Goal: Task Accomplishment & Management: Complete application form

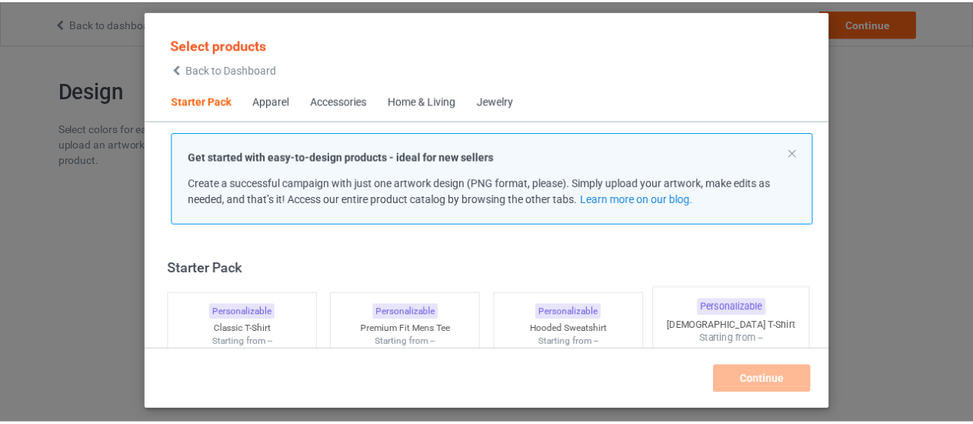
scroll to position [19, 0]
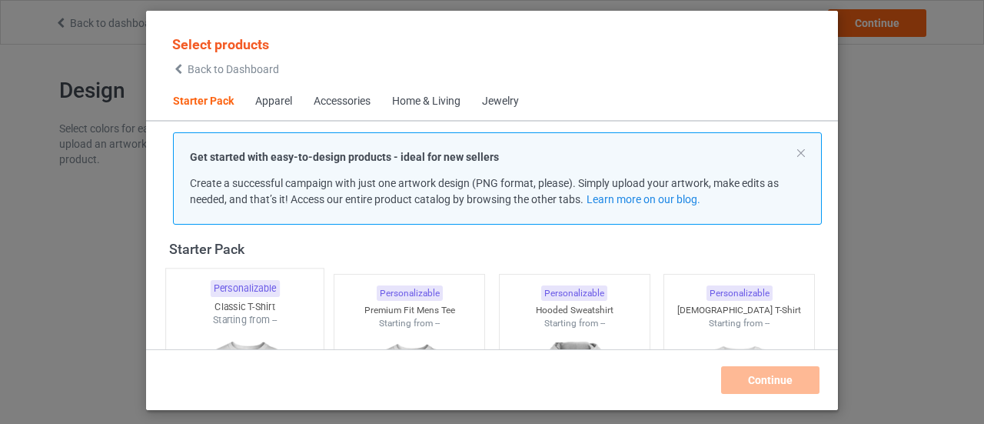
click at [231, 320] on div "Starting from --" at bounding box center [245, 319] width 158 height 13
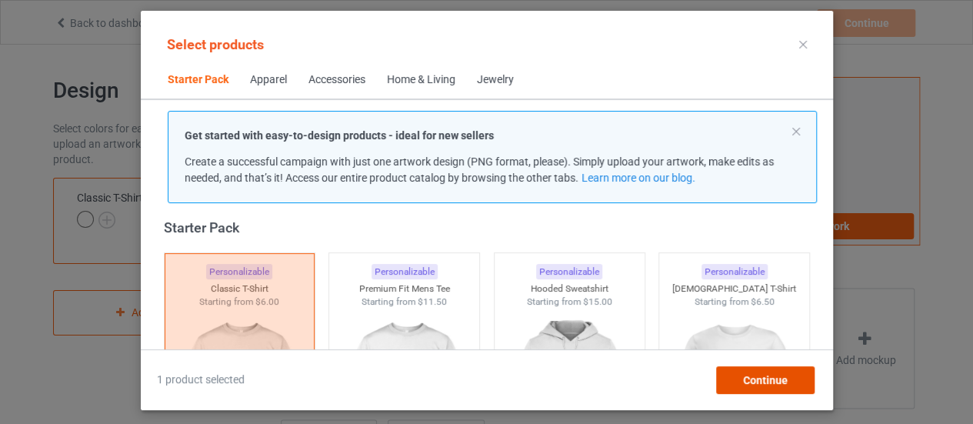
click at [784, 380] on span "Continue" at bounding box center [764, 380] width 45 height 12
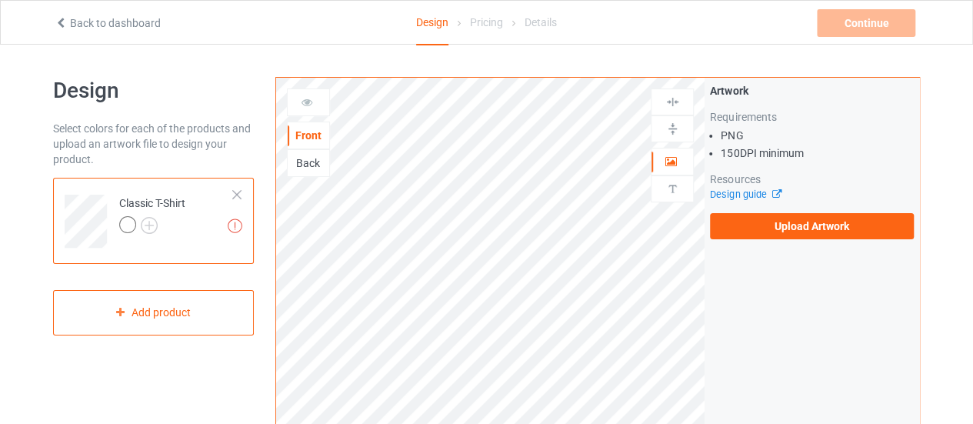
click at [795, 239] on div "Artwork Requirements PNG 150 DPI minimum Resources Design guide Upload Artwork" at bounding box center [811, 161] width 215 height 167
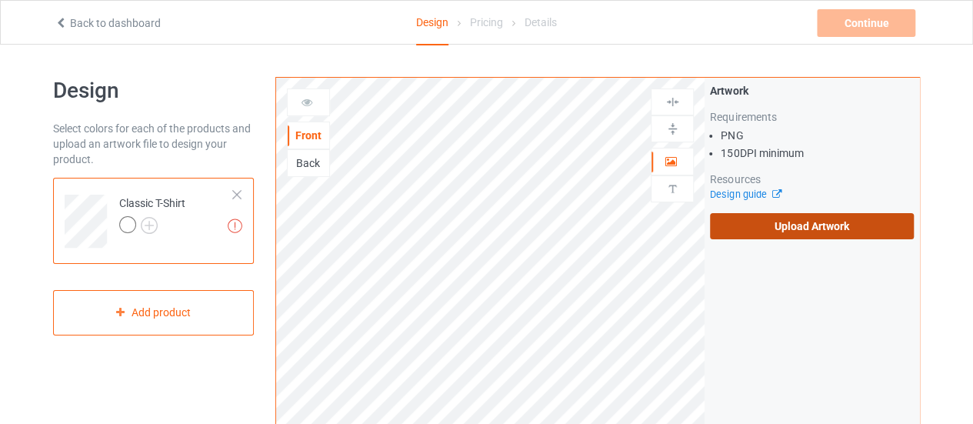
click at [780, 221] on label "Upload Artwork" at bounding box center [812, 226] width 204 height 26
click at [0, 0] on input "Upload Artwork" at bounding box center [0, 0] width 0 height 0
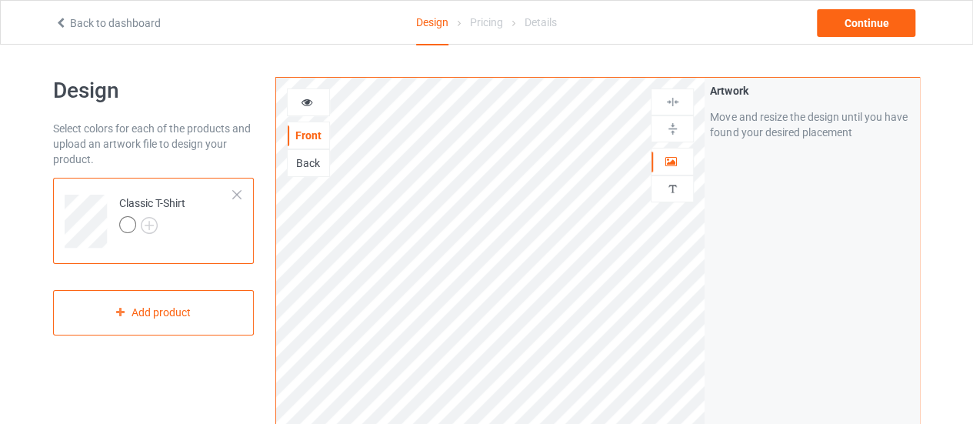
click at [308, 159] on div "Back" at bounding box center [309, 162] width 42 height 15
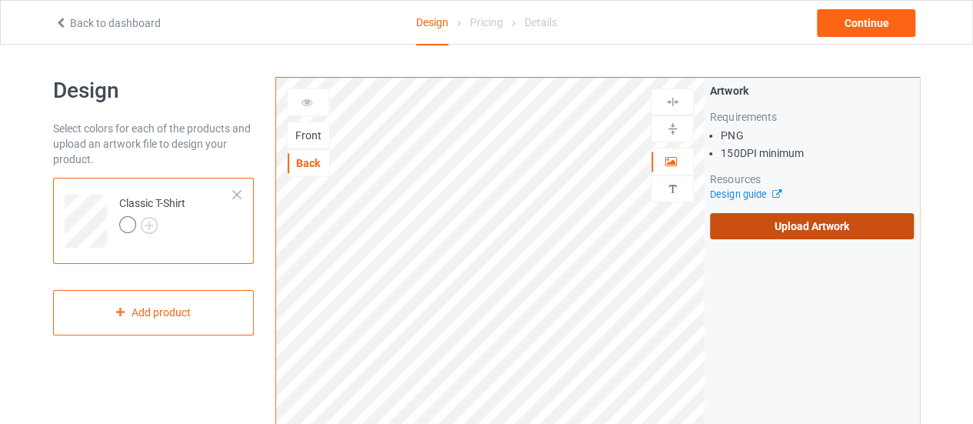
click at [768, 229] on label "Upload Artwork" at bounding box center [812, 226] width 204 height 26
click at [0, 0] on input "Upload Artwork" at bounding box center [0, 0] width 0 height 0
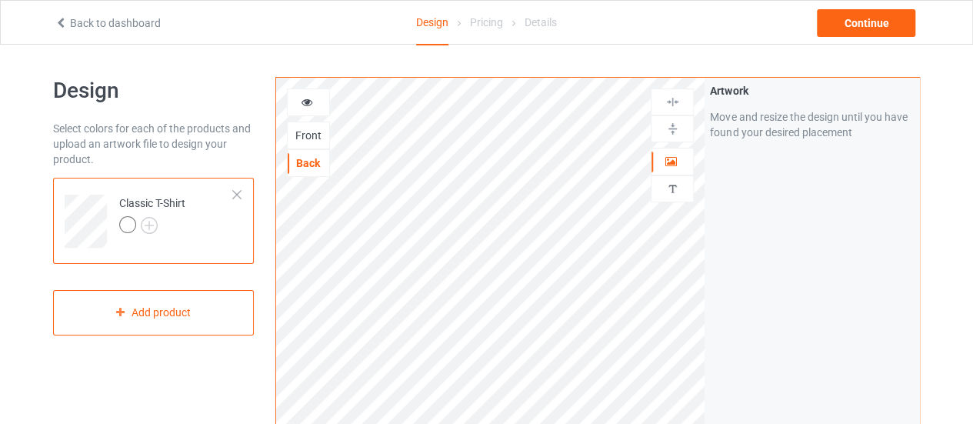
click at [149, 215] on div "Classic T-Shirt" at bounding box center [152, 213] width 66 height 37
click at [152, 225] on img at bounding box center [149, 225] width 17 height 17
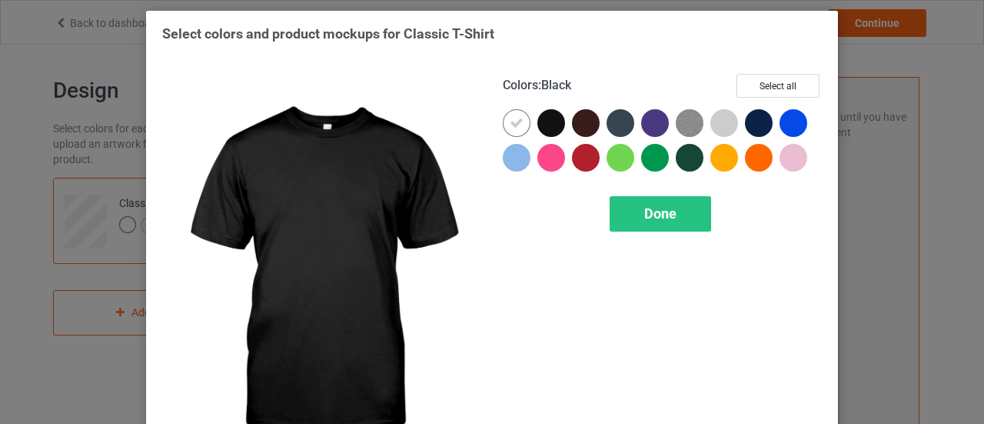
click at [549, 130] on div at bounding box center [551, 123] width 28 height 28
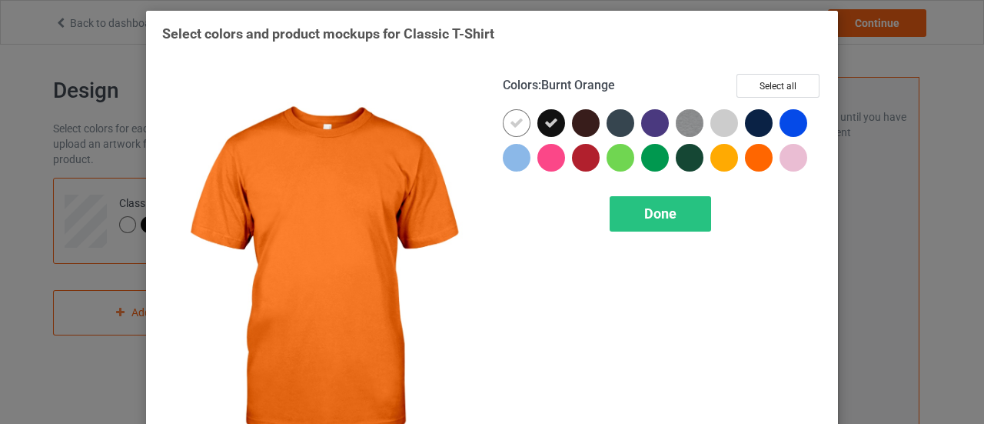
click at [752, 159] on div at bounding box center [759, 158] width 28 height 28
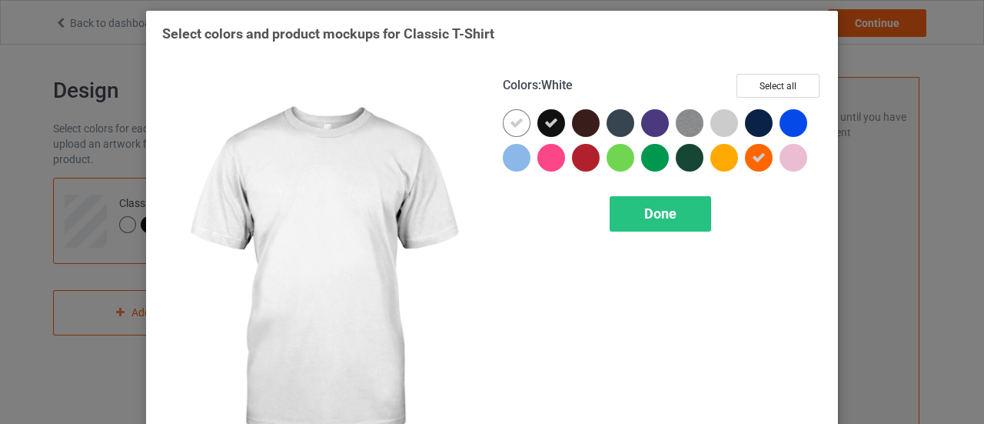
click at [514, 124] on icon at bounding box center [517, 123] width 14 height 14
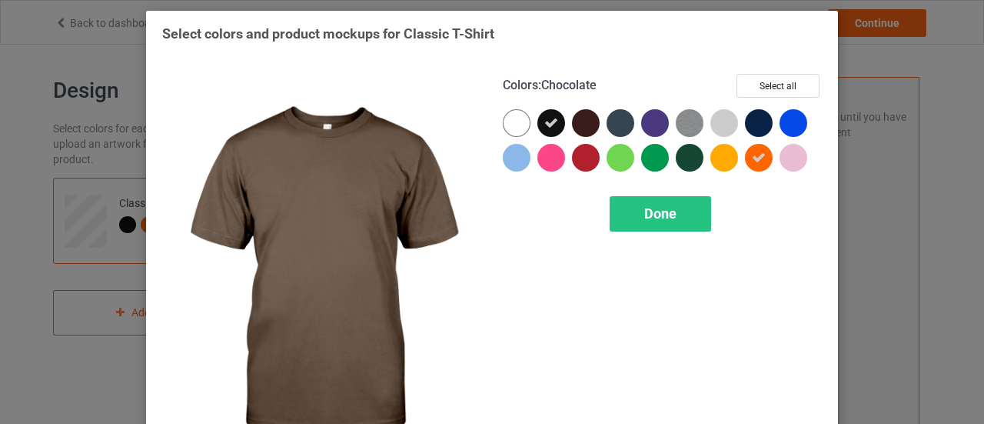
drag, startPoint x: 581, startPoint y: 122, endPoint x: 730, endPoint y: 111, distance: 148.9
click at [584, 122] on div at bounding box center [586, 123] width 28 height 28
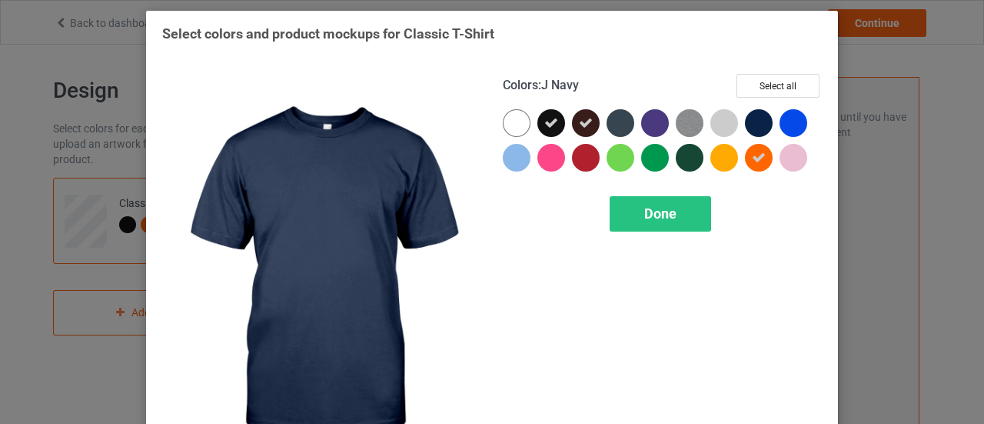
click at [748, 121] on div at bounding box center [759, 123] width 28 height 28
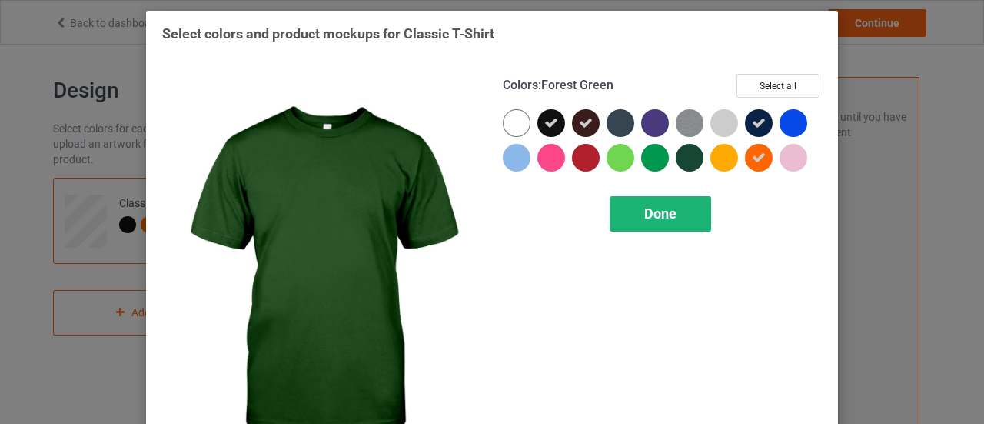
click at [664, 206] on span "Done" at bounding box center [660, 213] width 32 height 16
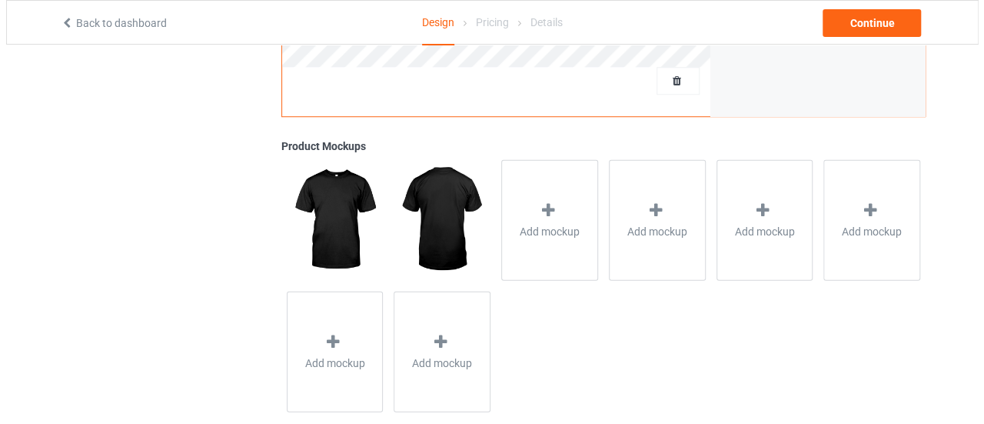
scroll to position [571, 0]
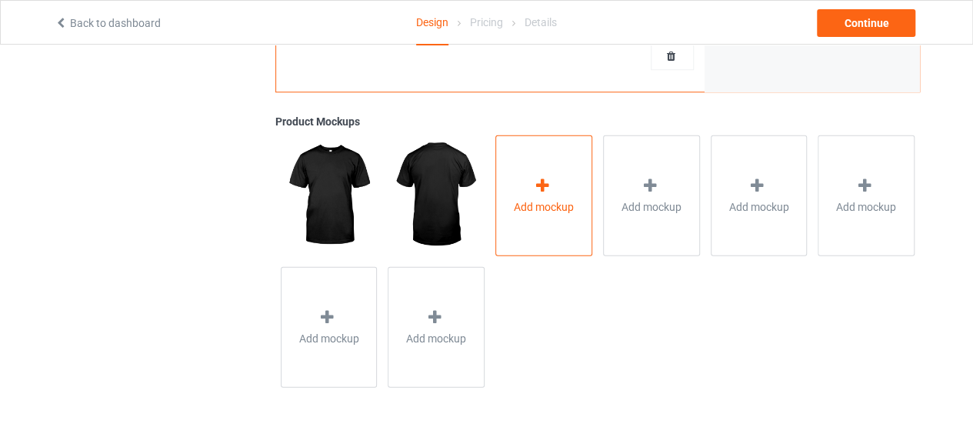
click at [529, 204] on span "Add mockup" at bounding box center [544, 205] width 60 height 15
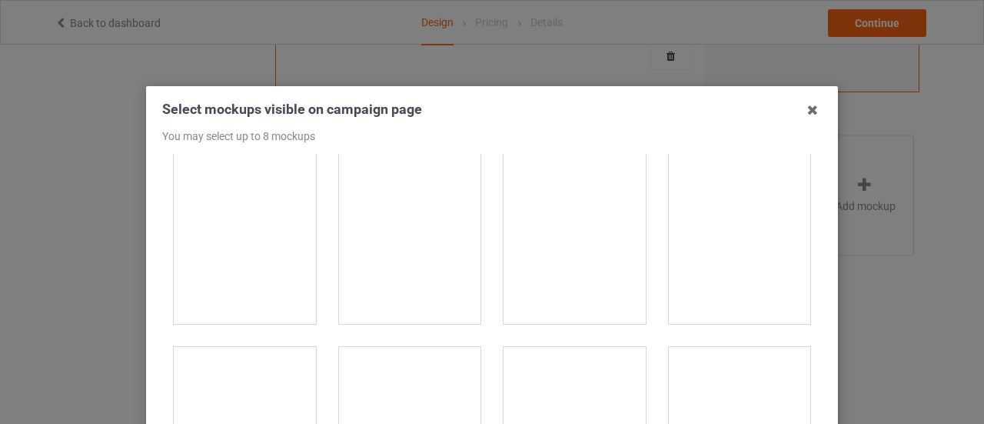
scroll to position [7044, 0]
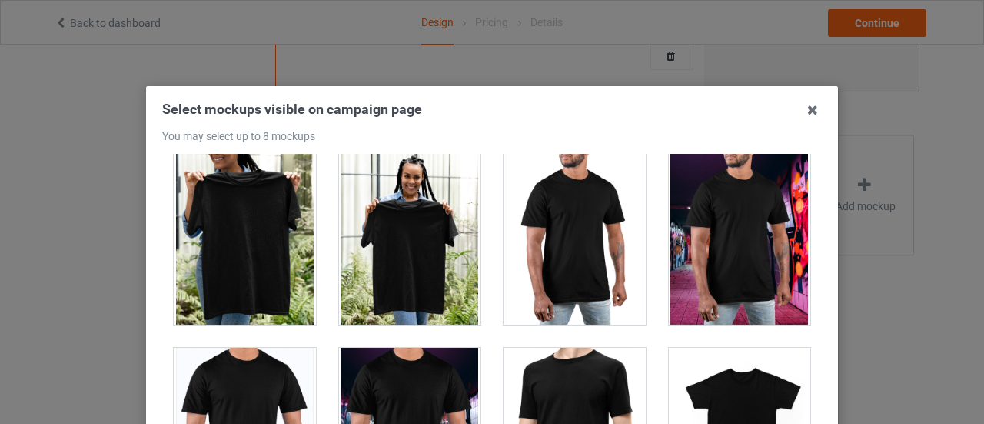
click at [389, 244] on div at bounding box center [410, 238] width 142 height 172
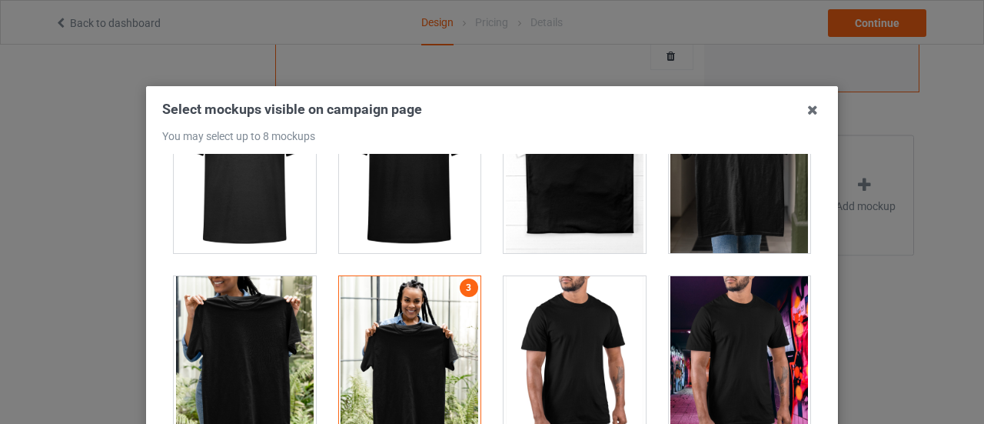
click at [220, 324] on div at bounding box center [245, 362] width 142 height 172
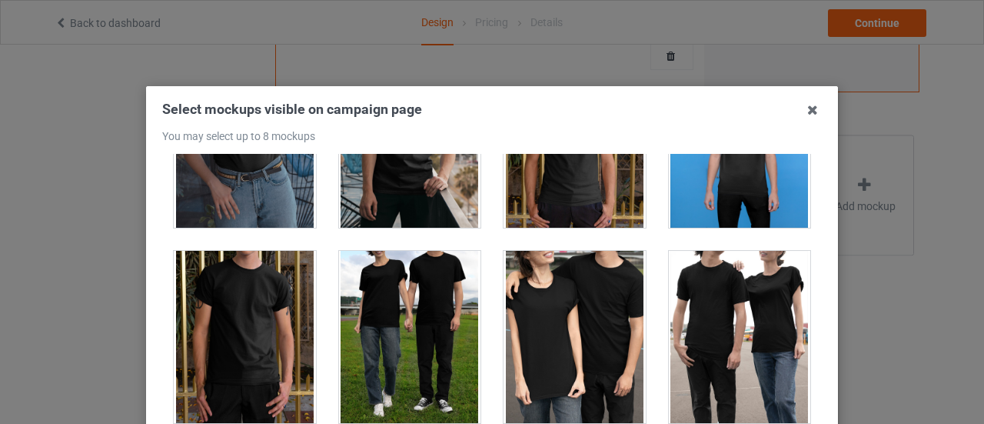
scroll to position [8117, 0]
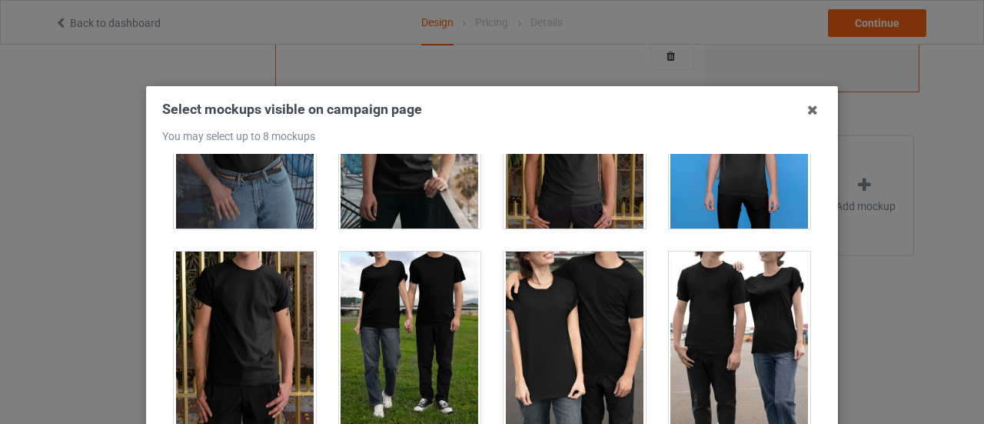
click at [420, 295] on div at bounding box center [410, 337] width 142 height 172
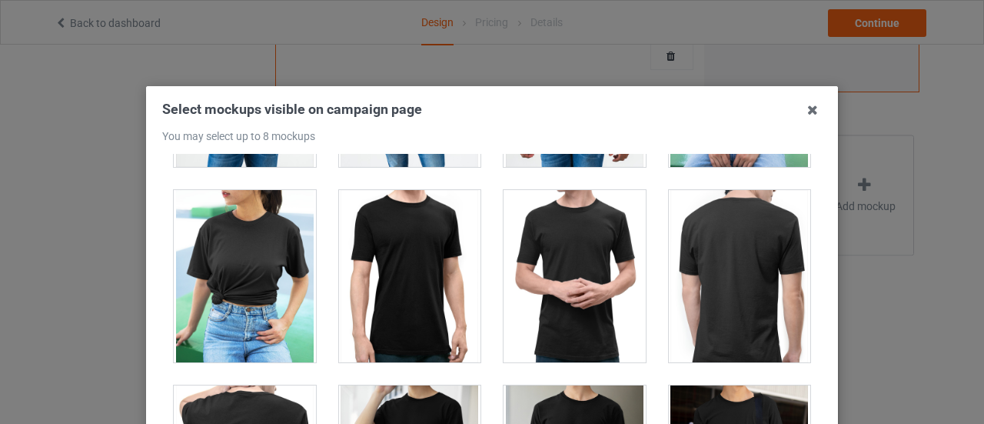
scroll to position [8534, 0]
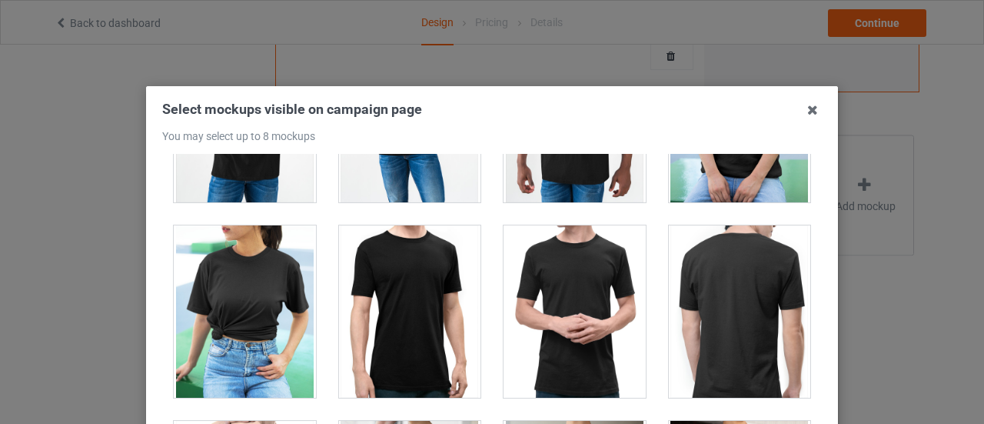
click at [249, 328] on div at bounding box center [245, 311] width 142 height 172
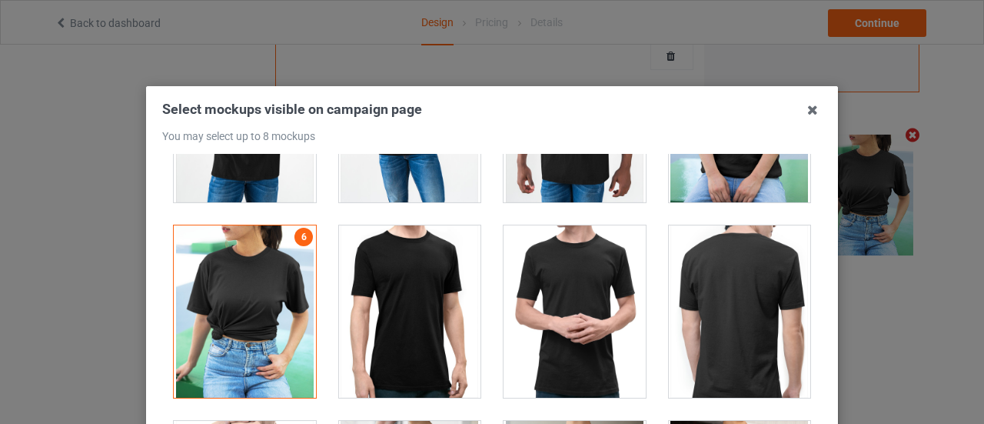
scroll to position [569, 0]
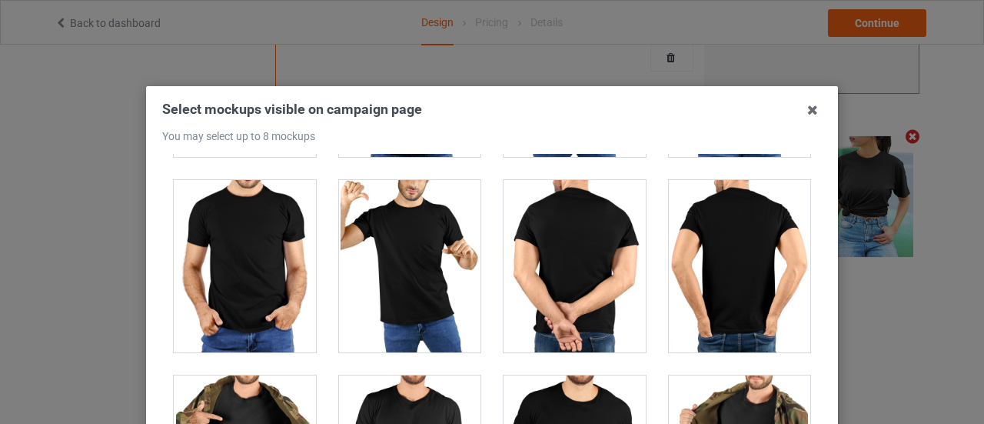
click at [409, 253] on div at bounding box center [410, 266] width 142 height 172
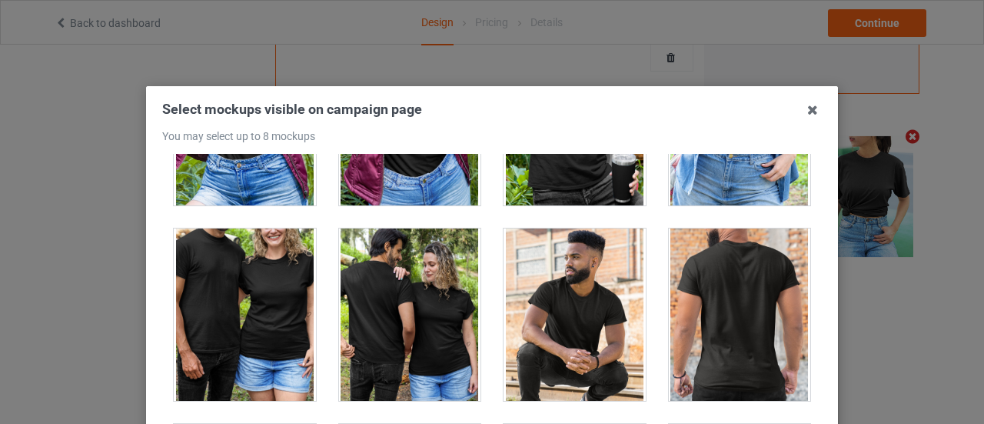
scroll to position [17712, 0]
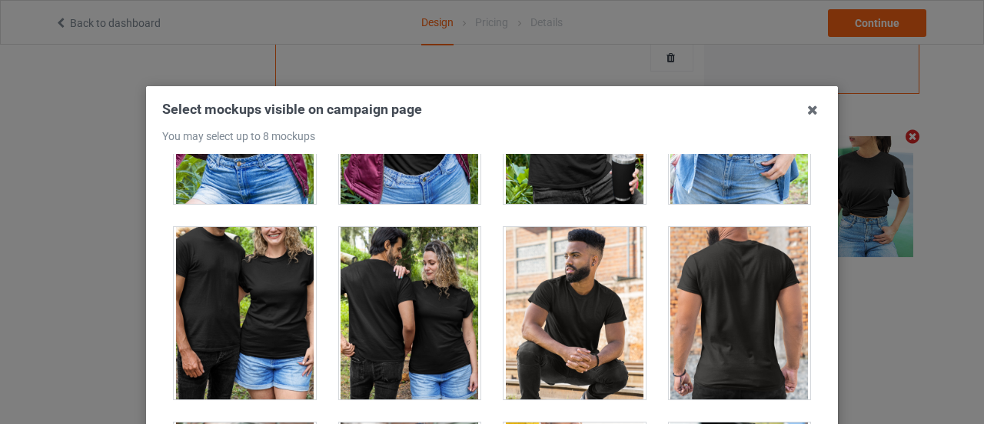
click at [417, 260] on div at bounding box center [410, 313] width 142 height 172
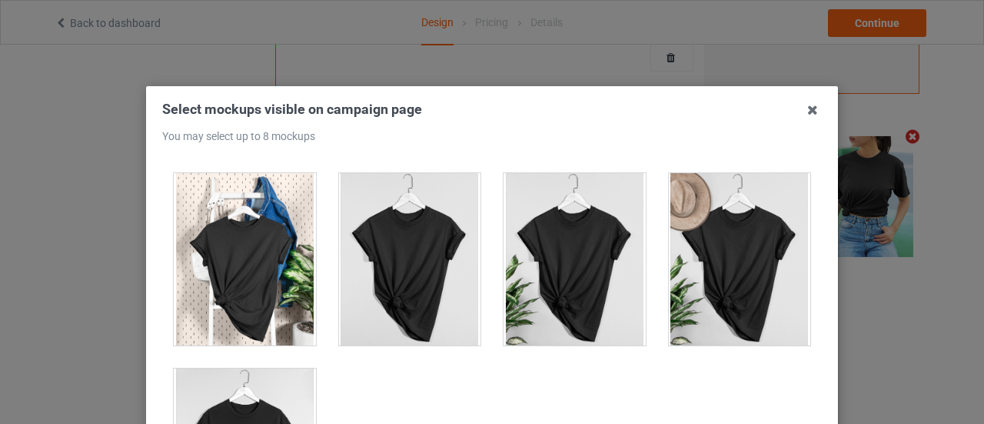
scroll to position [225, 0]
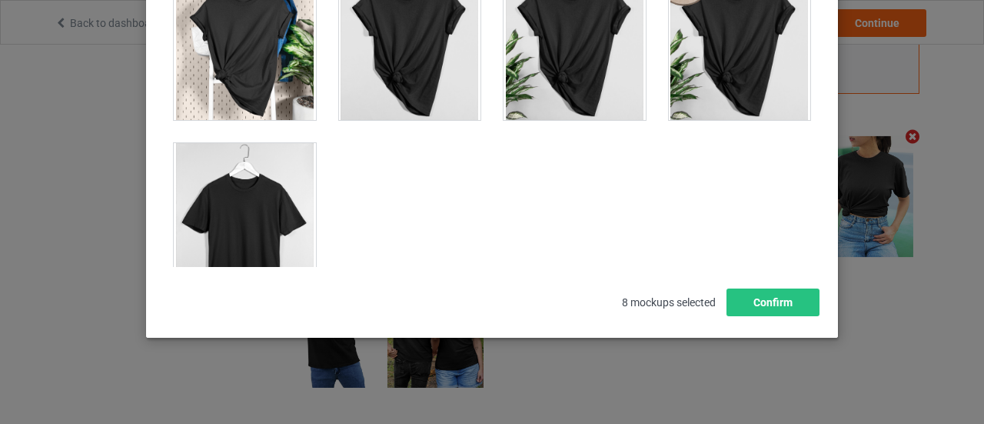
click at [272, 232] on div at bounding box center [245, 229] width 142 height 172
click at [917, 136] on div "Select mockups visible on campaign page You may select up to 8 mockups Cannot s…" at bounding box center [492, 212] width 984 height 424
click at [778, 302] on button "Confirm" at bounding box center [773, 302] width 93 height 28
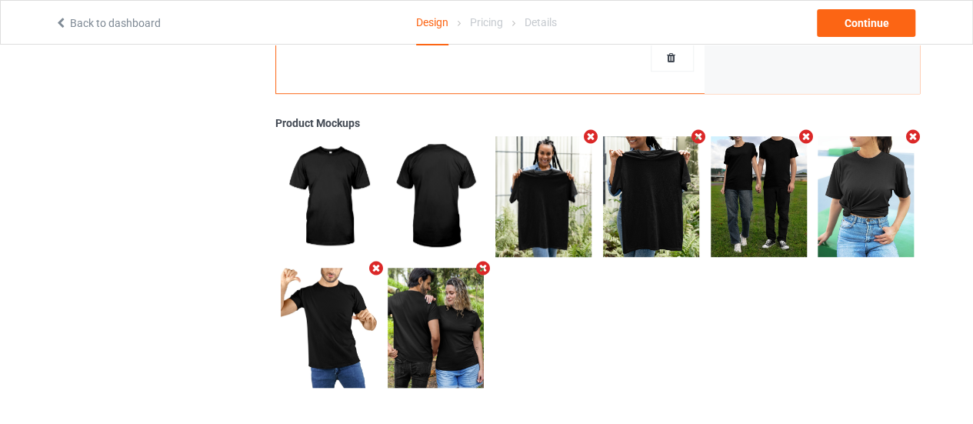
click at [915, 132] on icon "Remove mockup" at bounding box center [912, 136] width 19 height 16
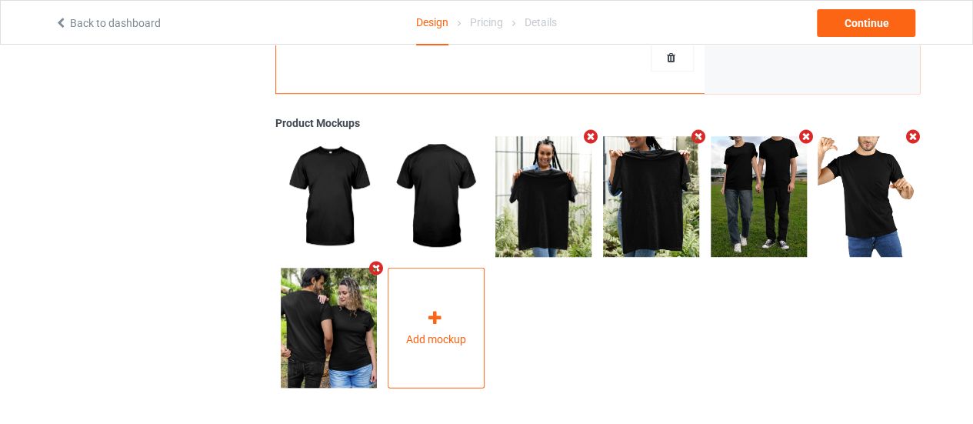
click at [395, 314] on div "Add mockup" at bounding box center [436, 328] width 97 height 121
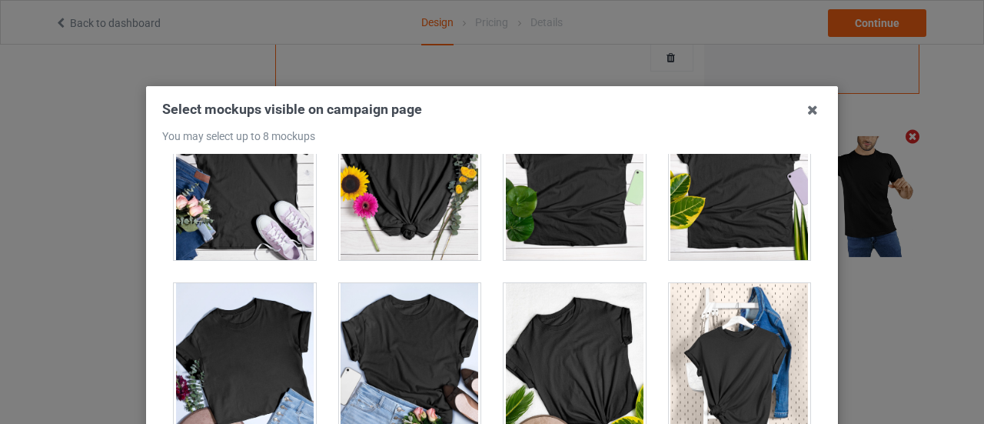
scroll to position [22062, 0]
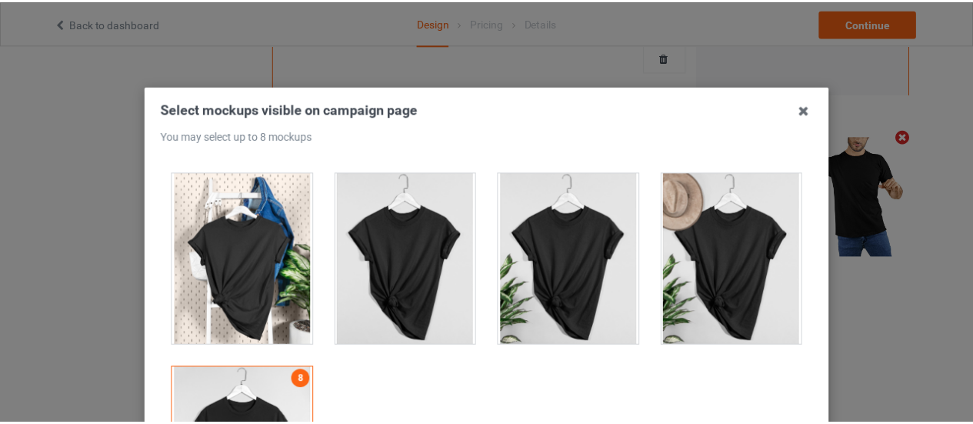
scroll to position [225, 0]
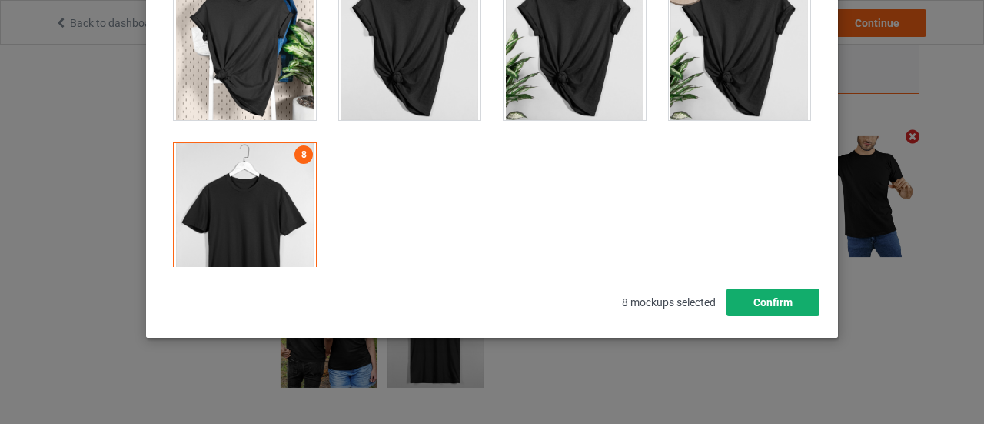
click at [766, 298] on button "Confirm" at bounding box center [773, 302] width 93 height 28
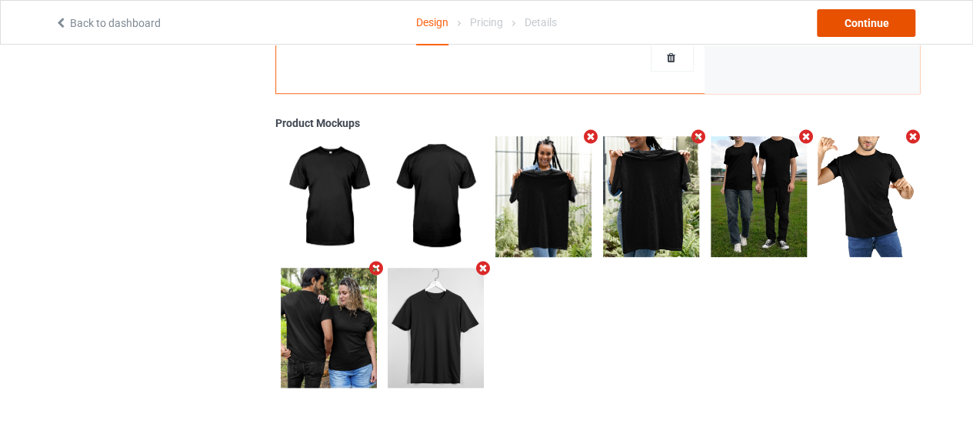
click at [881, 19] on div "Continue" at bounding box center [866, 23] width 98 height 28
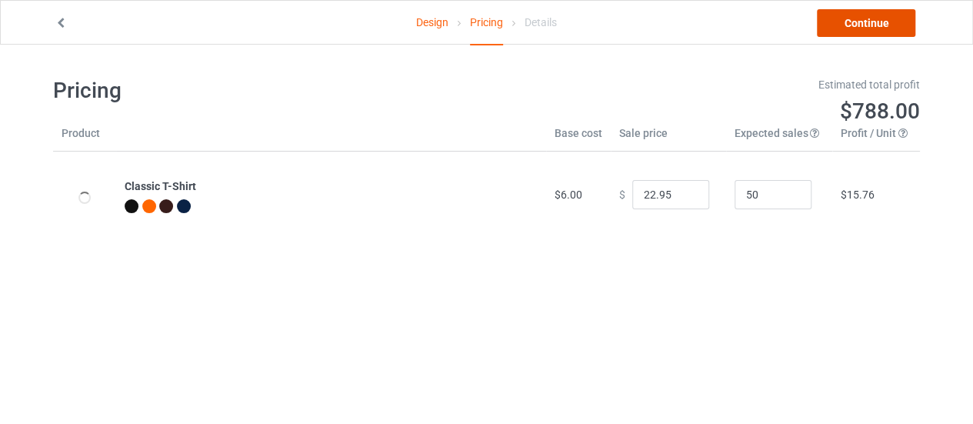
click at [880, 19] on link "Continue" at bounding box center [866, 23] width 98 height 28
